Goal: Task Accomplishment & Management: Manage account settings

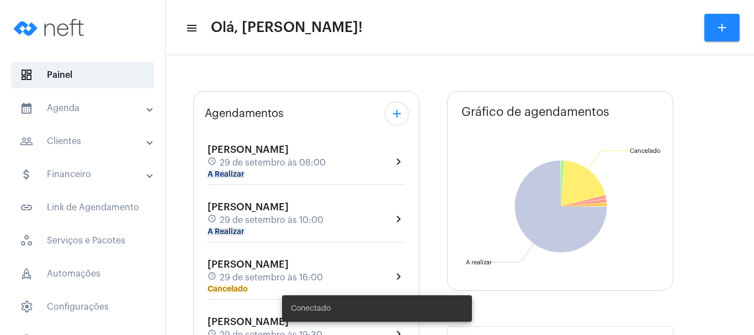
type input "[URL][DOMAIN_NAME][PERSON_NAME]"
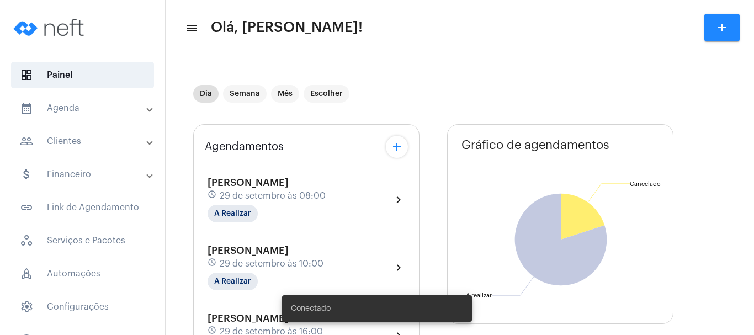
click at [56, 105] on mat-panel-title "calendar_month_outlined Agenda" at bounding box center [84, 108] width 128 height 13
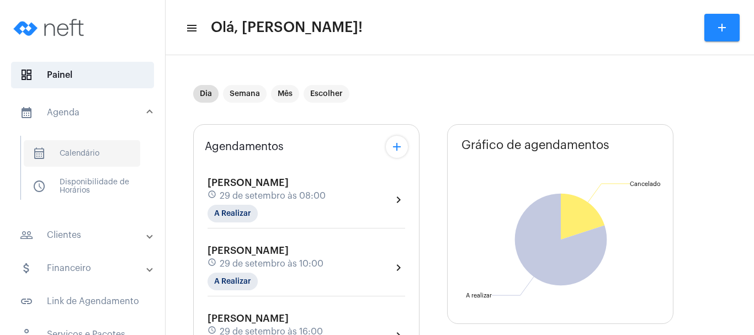
click at [68, 155] on span "calendar_month_outlined Calendário" at bounding box center [82, 153] width 117 height 27
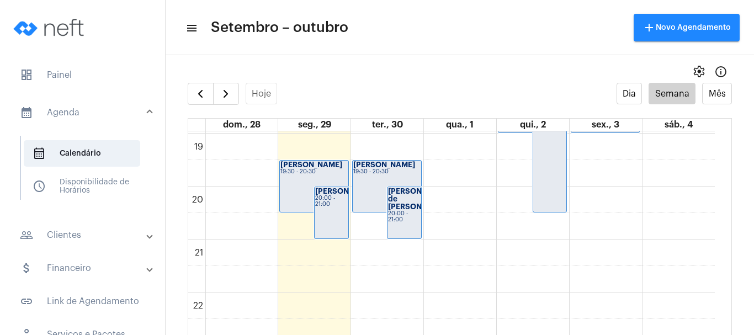
scroll to position [1037, 0]
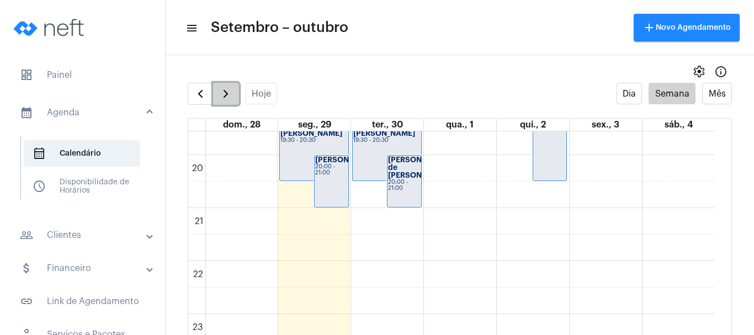
click at [231, 93] on span "button" at bounding box center [225, 93] width 13 height 13
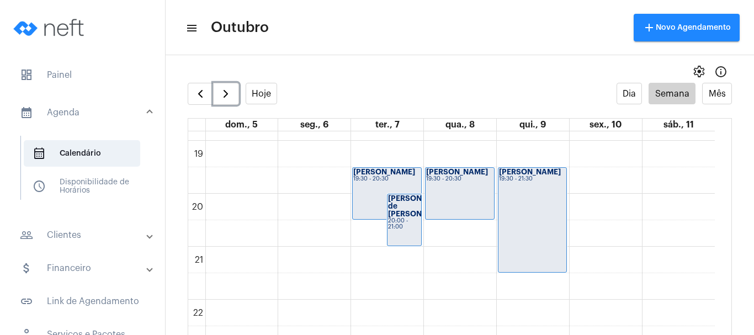
scroll to position [981, 0]
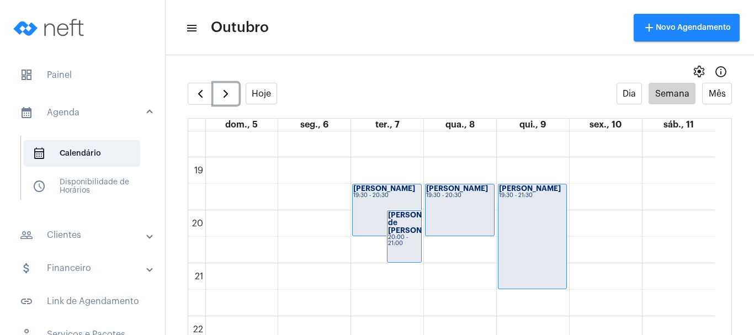
click at [525, 237] on div "[PERSON_NAME] 19:30 - 21:30" at bounding box center [533, 236] width 68 height 104
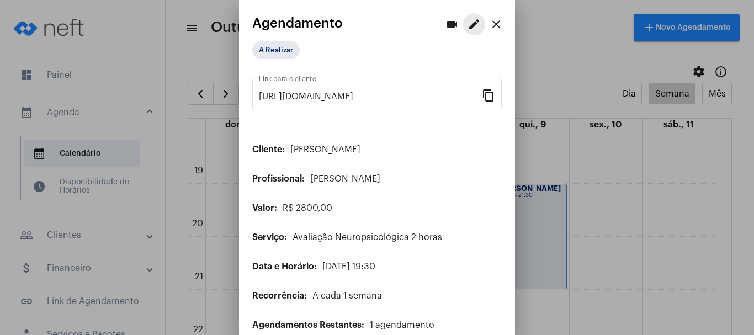
click at [468, 21] on mat-icon "edit" at bounding box center [474, 24] width 13 height 13
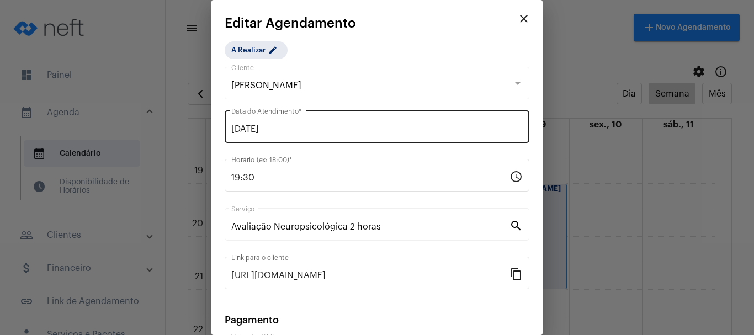
click at [267, 137] on div "[DATE] Data do Atendimento *" at bounding box center [377, 125] width 292 height 35
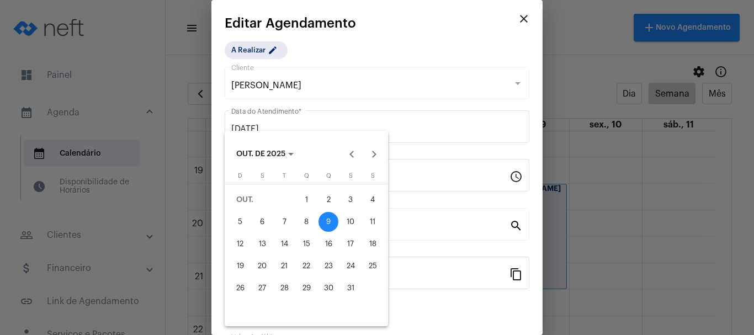
click at [271, 223] on div "6" at bounding box center [262, 222] width 20 height 20
type input "[DATE]"
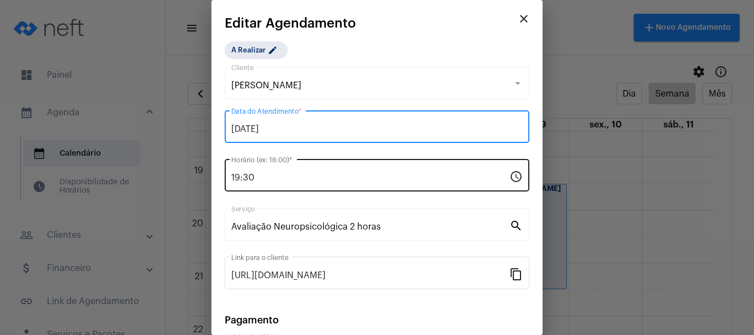
click at [240, 177] on input "19:30" at bounding box center [370, 178] width 278 height 10
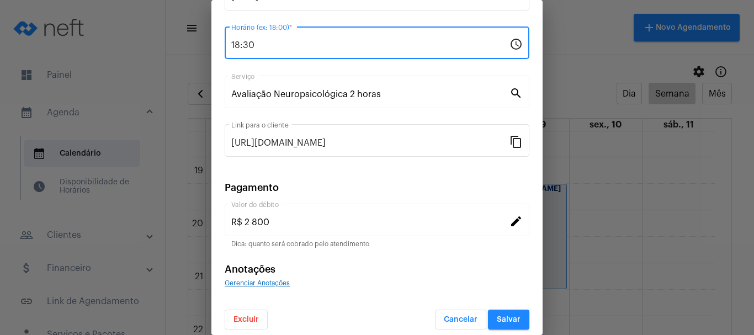
scroll to position [140, 0]
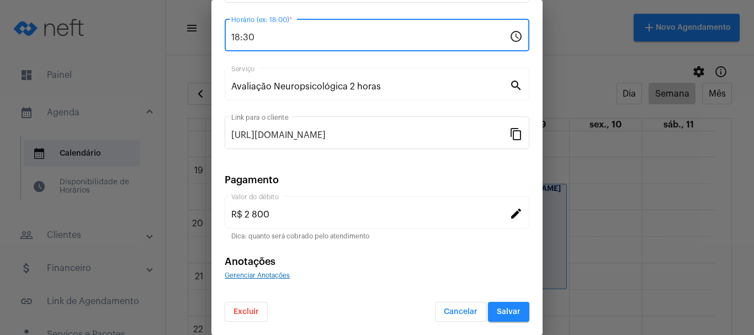
type input "18:30"
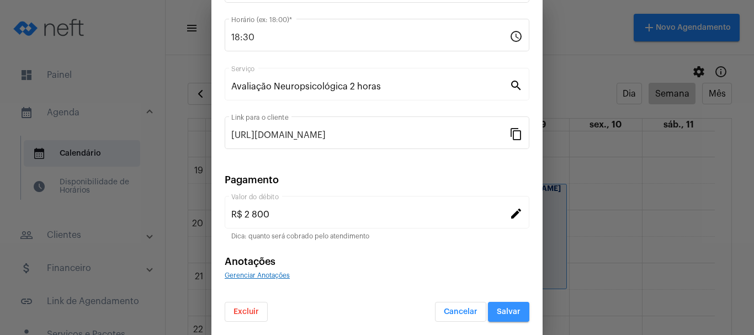
click at [492, 307] on button "Salvar" at bounding box center [508, 312] width 41 height 20
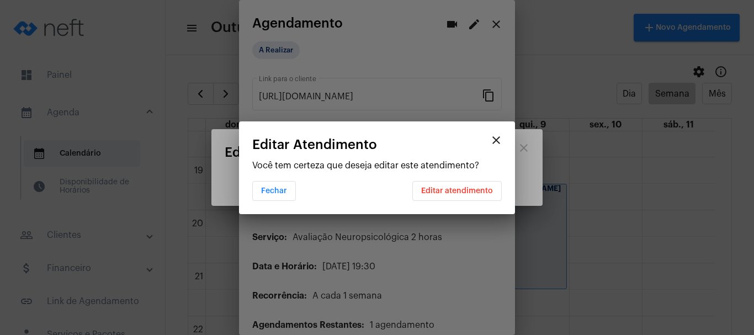
scroll to position [0, 0]
click at [473, 197] on button "Editar atendimento" at bounding box center [457, 191] width 89 height 20
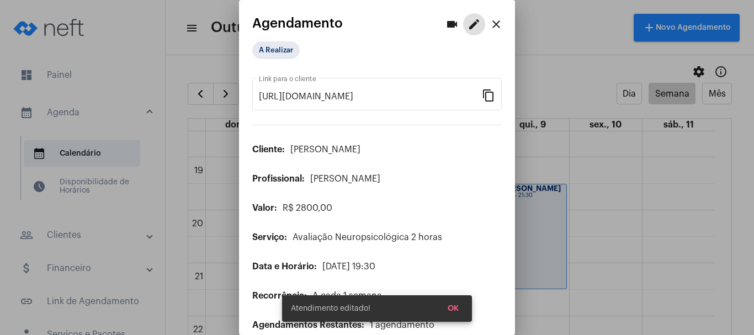
click at [490, 23] on mat-icon "close" at bounding box center [496, 24] width 13 height 13
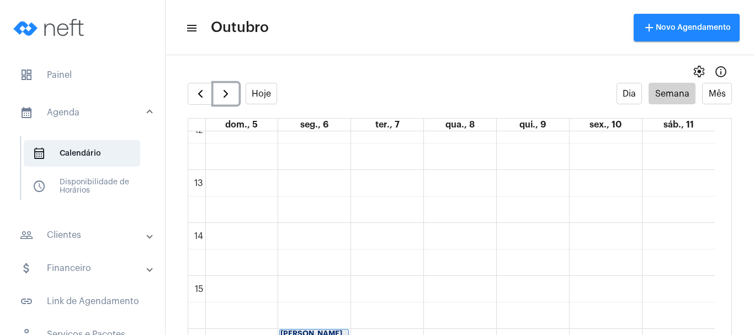
scroll to position [650, 0]
click at [196, 96] on span "button" at bounding box center [200, 93] width 13 height 13
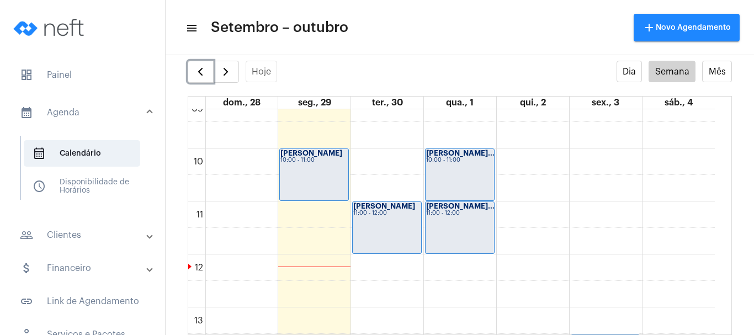
scroll to position [484, 0]
